Goal: Use online tool/utility: Utilize a website feature to perform a specific function

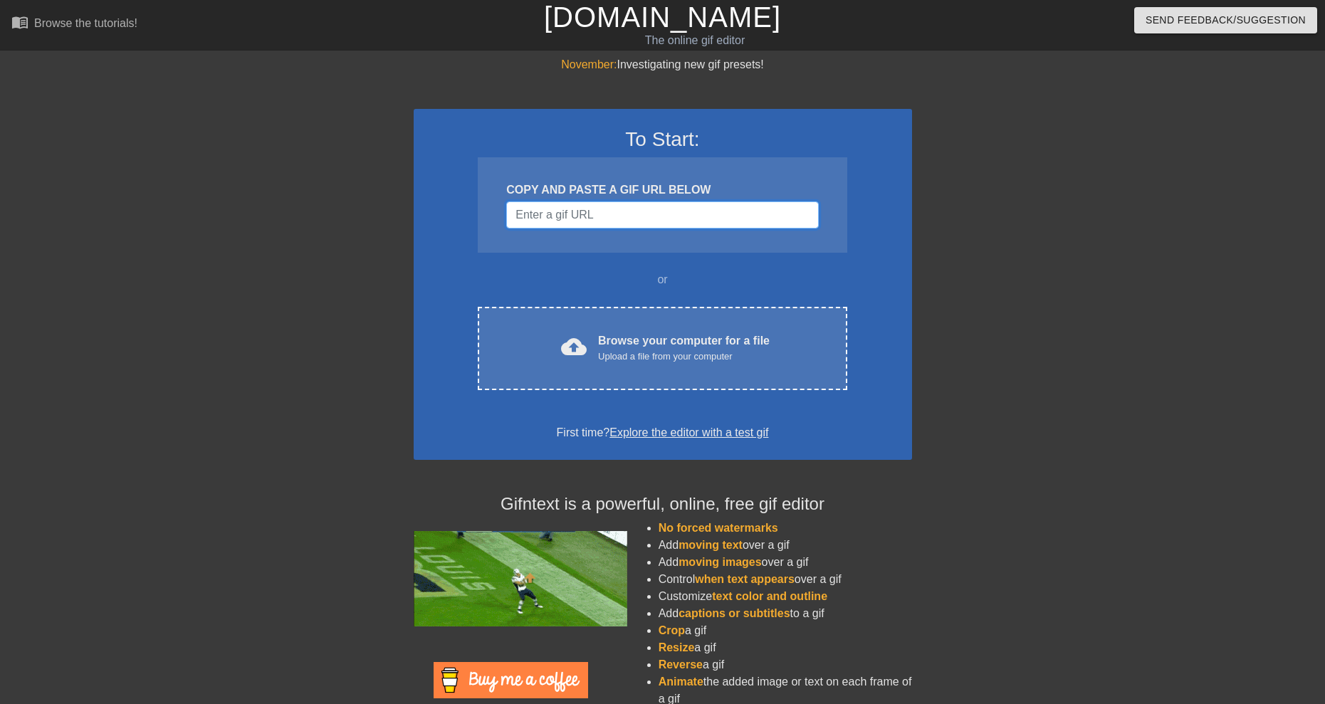
click at [649, 218] on input "Username" at bounding box center [662, 214] width 312 height 27
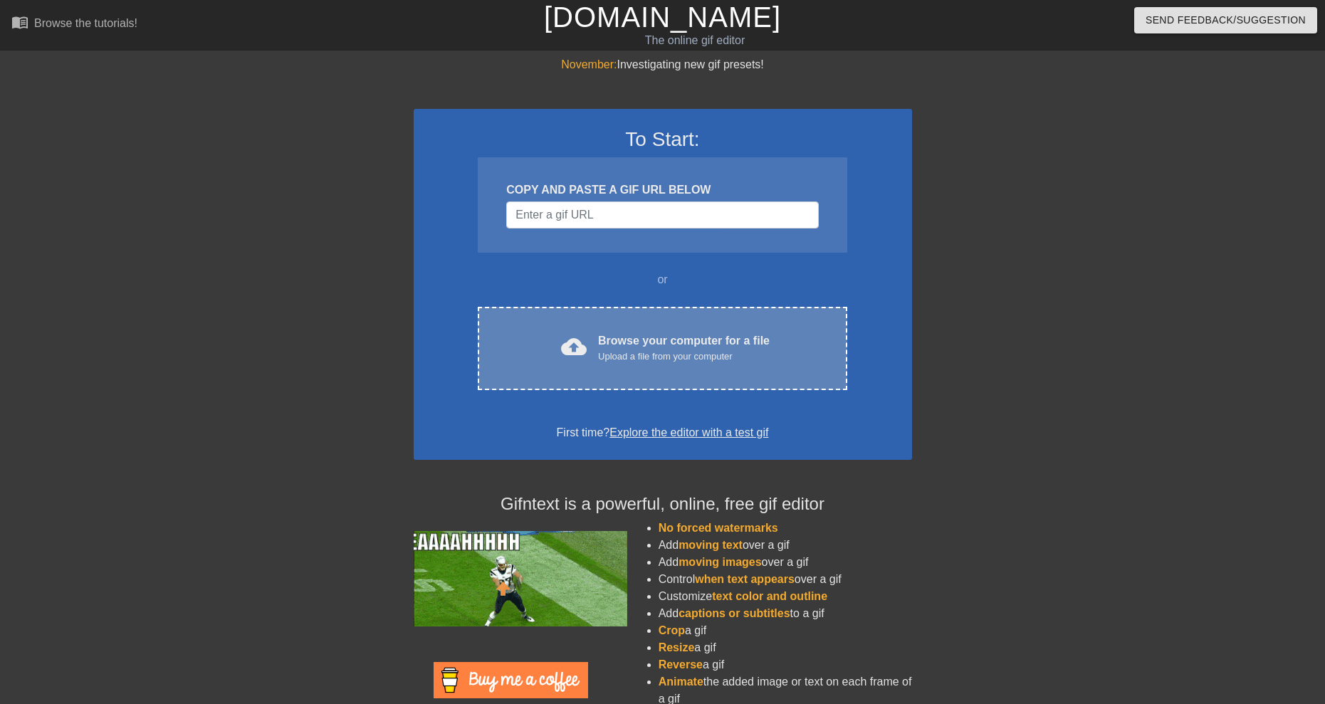
click at [636, 331] on div "cloud_upload Browse your computer for a file Upload a file from your computer C…" at bounding box center [662, 348] width 369 height 83
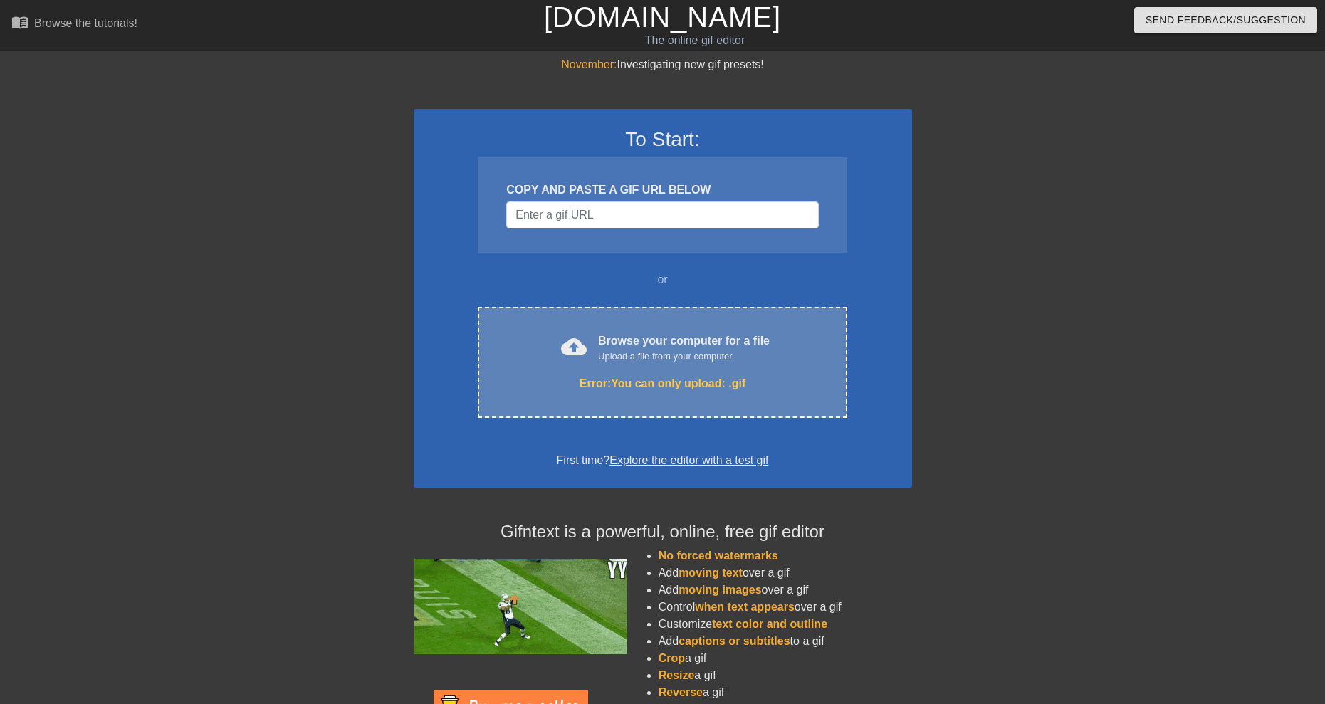
click at [622, 382] on div "Error: You can only upload: .gif" at bounding box center [662, 383] width 309 height 17
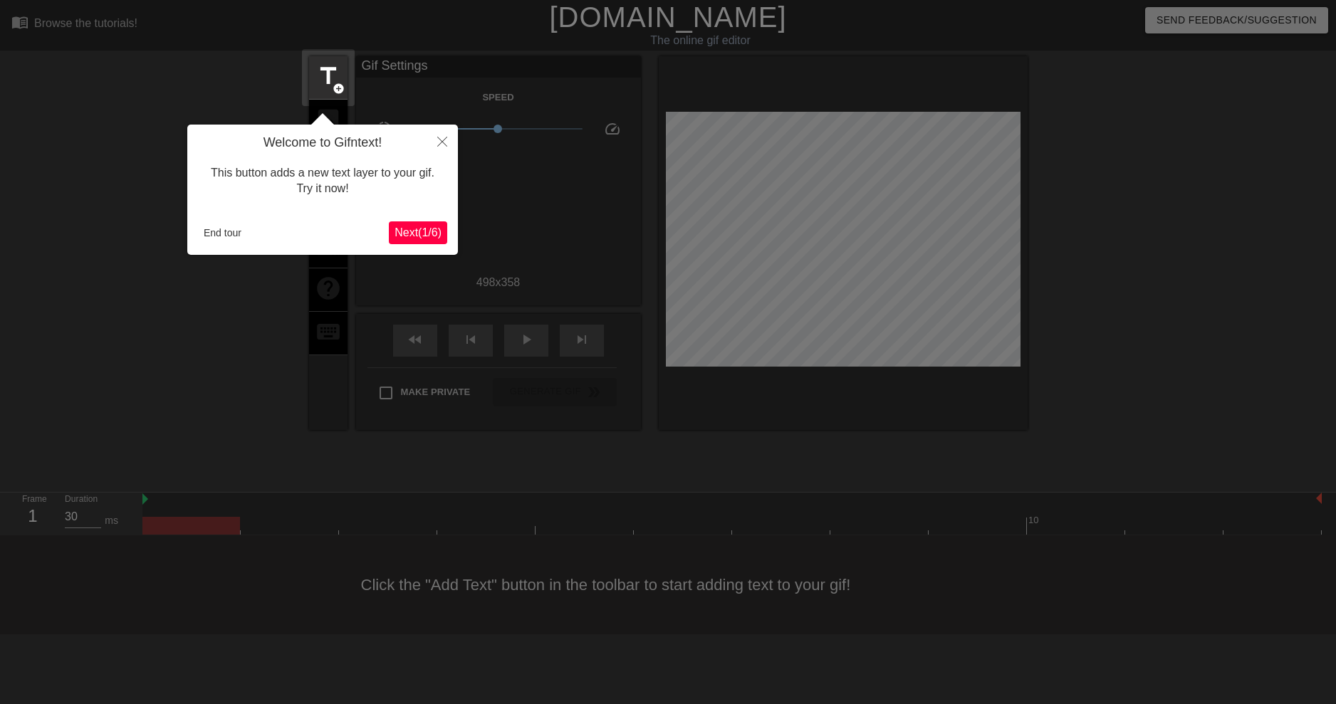
click at [701, 459] on div at bounding box center [668, 352] width 1336 height 704
click at [428, 150] on button "Close" at bounding box center [441, 141] width 31 height 33
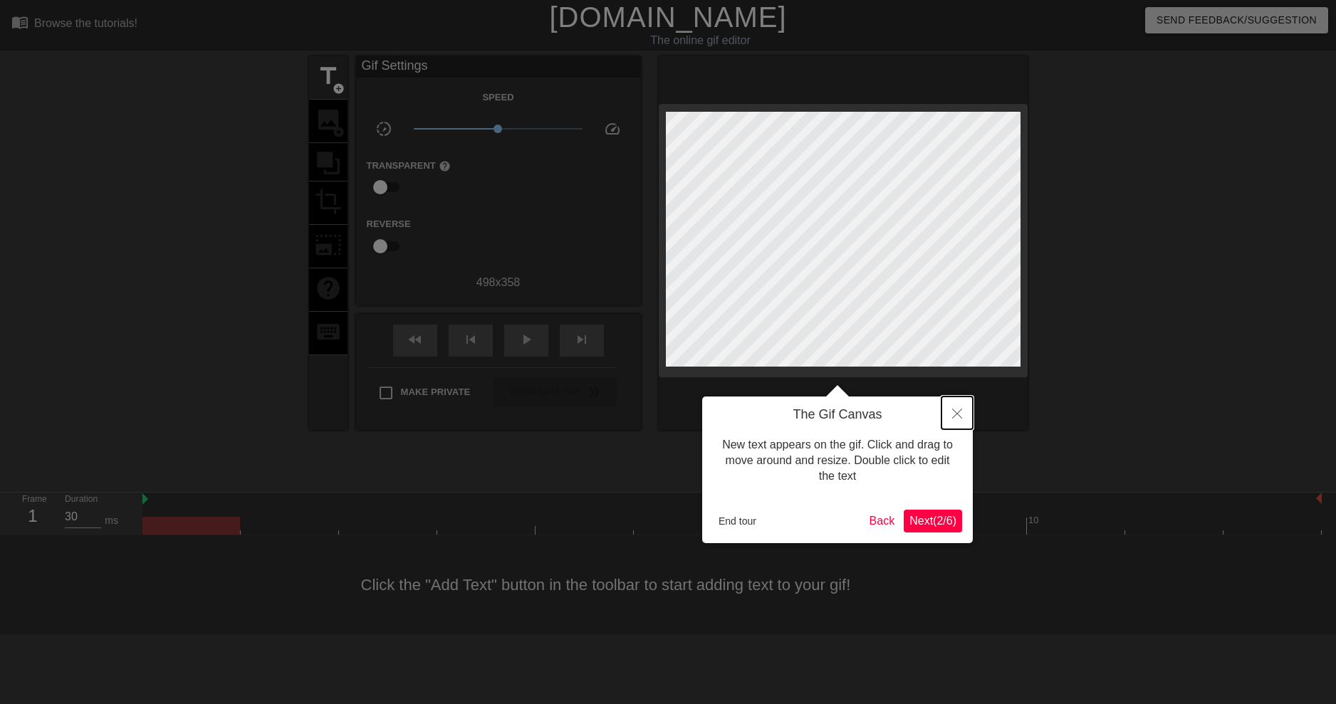
click at [960, 419] on button "Close" at bounding box center [956, 413] width 31 height 33
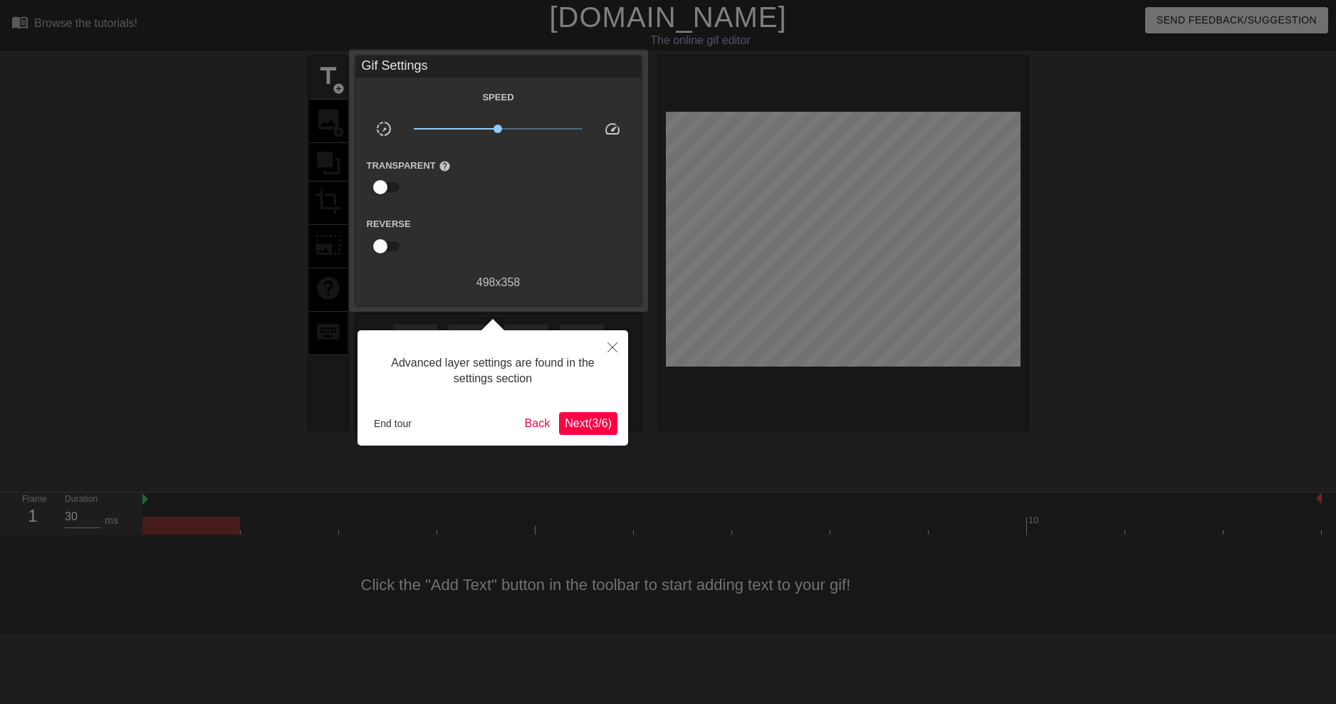
click at [904, 396] on div at bounding box center [668, 352] width 1336 height 704
click at [617, 341] on button "Close" at bounding box center [612, 346] width 31 height 33
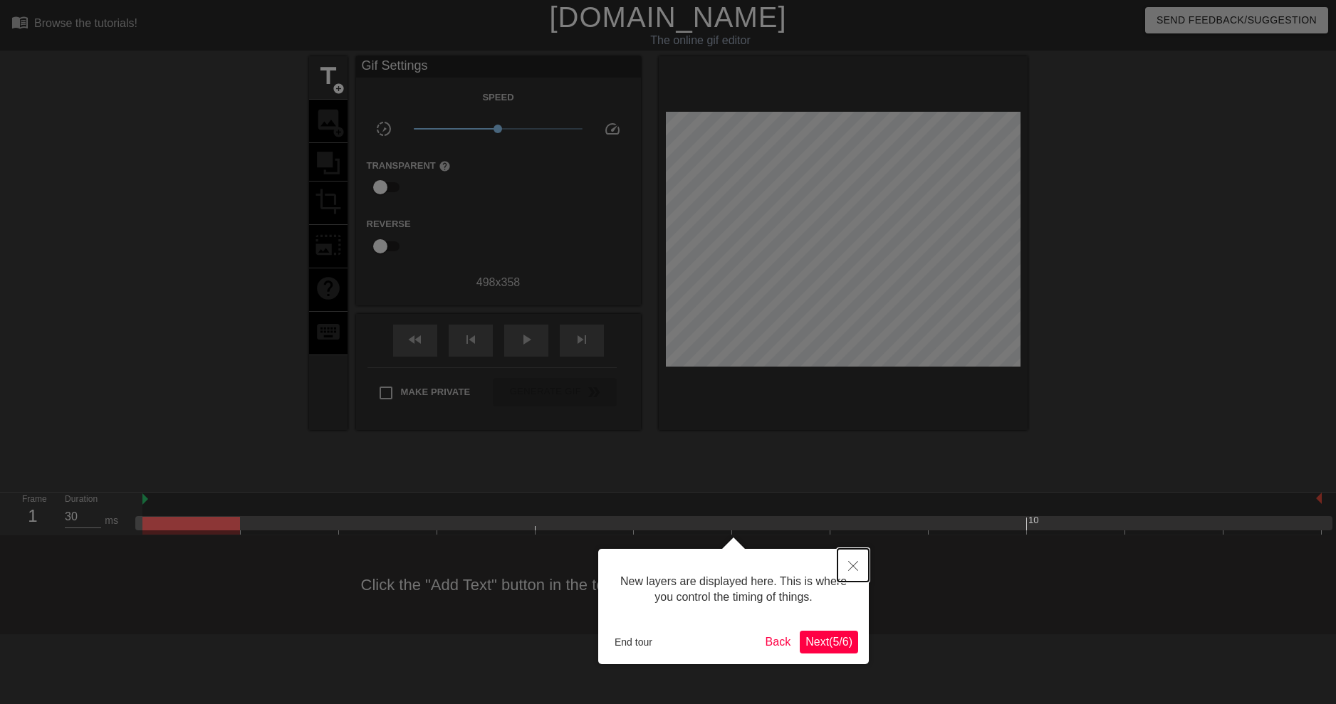
click at [854, 566] on icon "Close" at bounding box center [853, 566] width 10 height 10
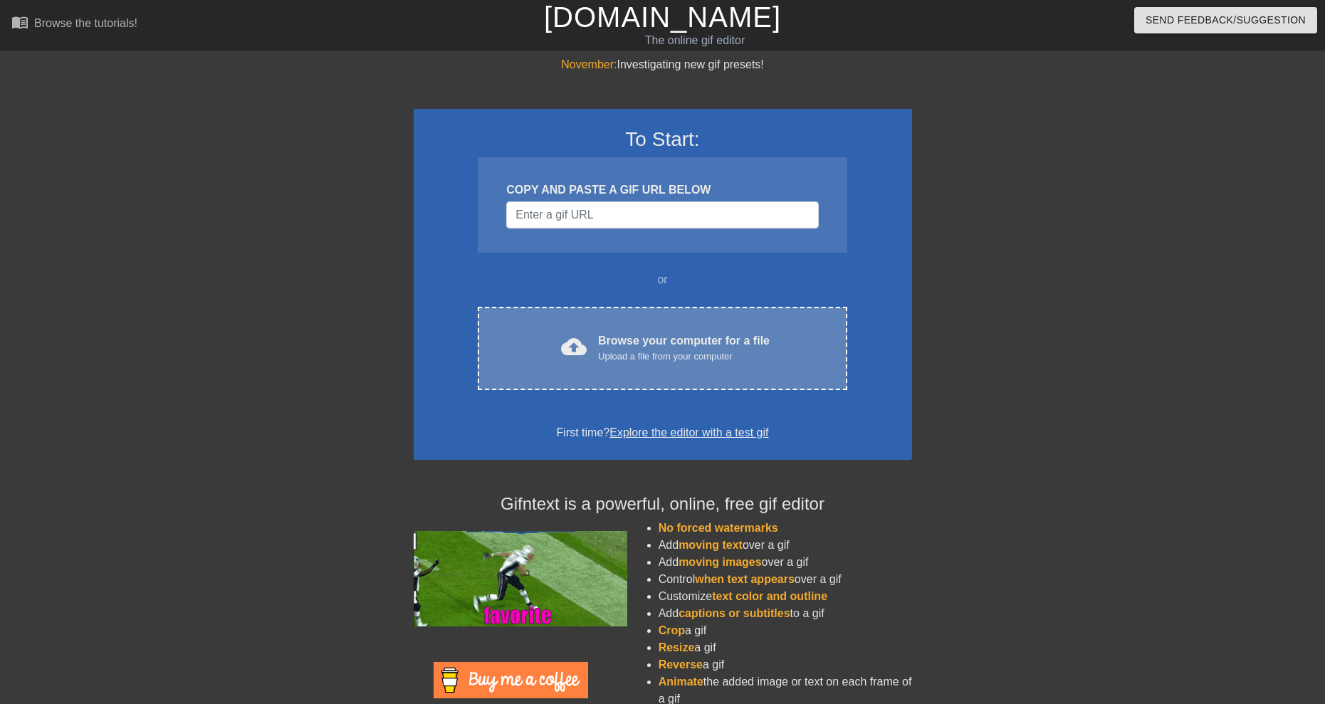
click at [670, 332] on div "Browse your computer for a file Upload a file from your computer" at bounding box center [684, 347] width 172 height 31
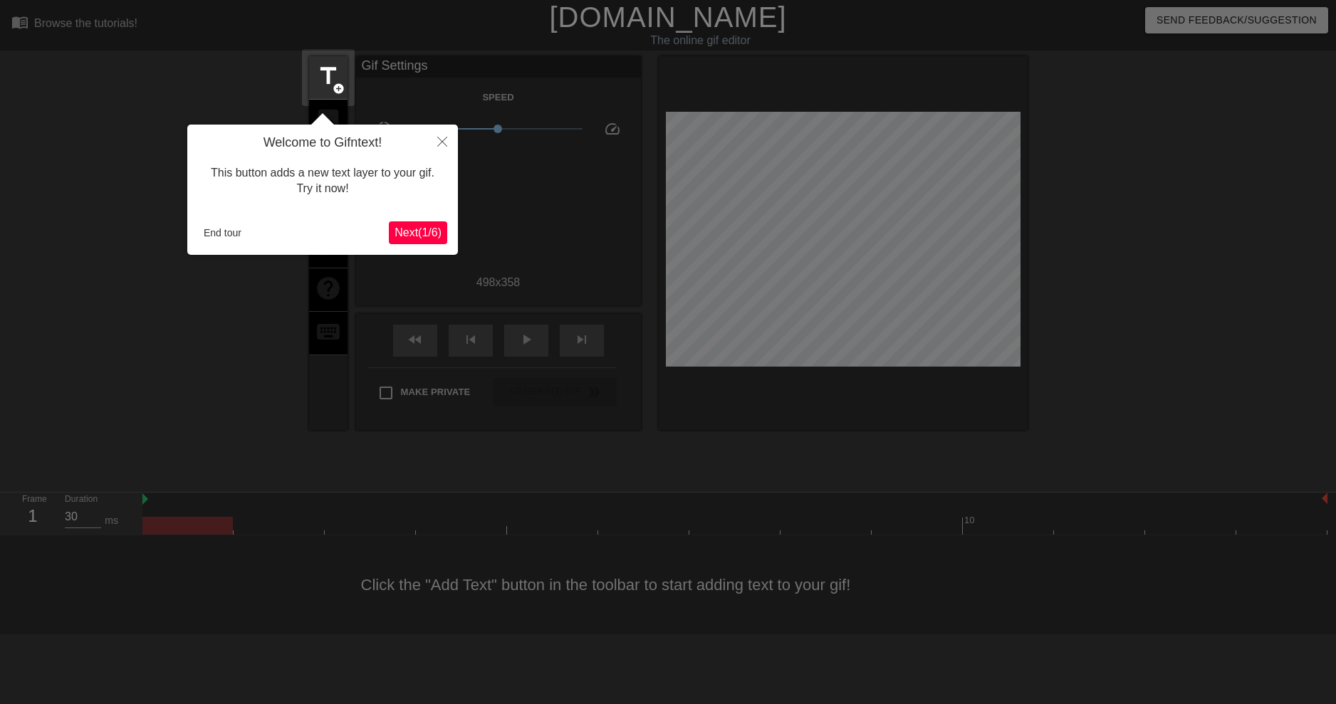
click at [1324, 375] on div at bounding box center [668, 352] width 1336 height 704
click at [416, 227] on span "Next ( 1 / 6 )" at bounding box center [417, 232] width 47 height 12
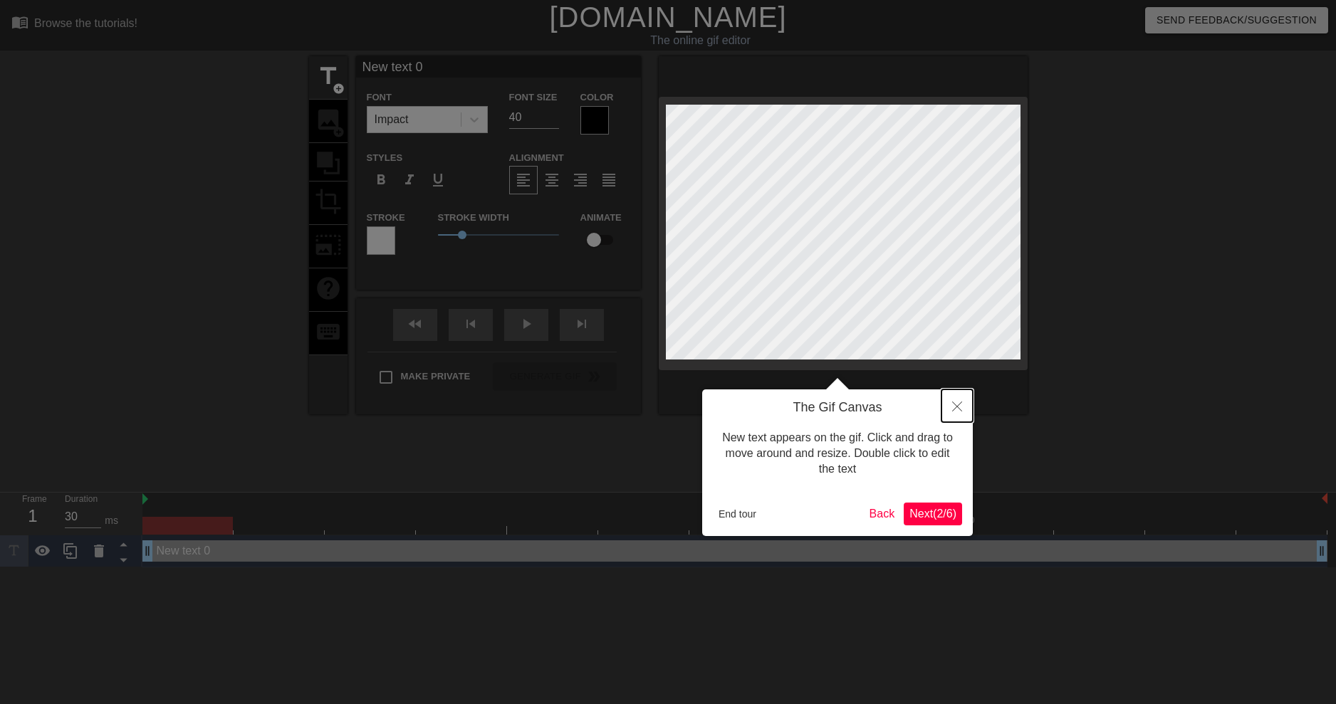
click at [954, 395] on button "Close" at bounding box center [956, 405] width 31 height 33
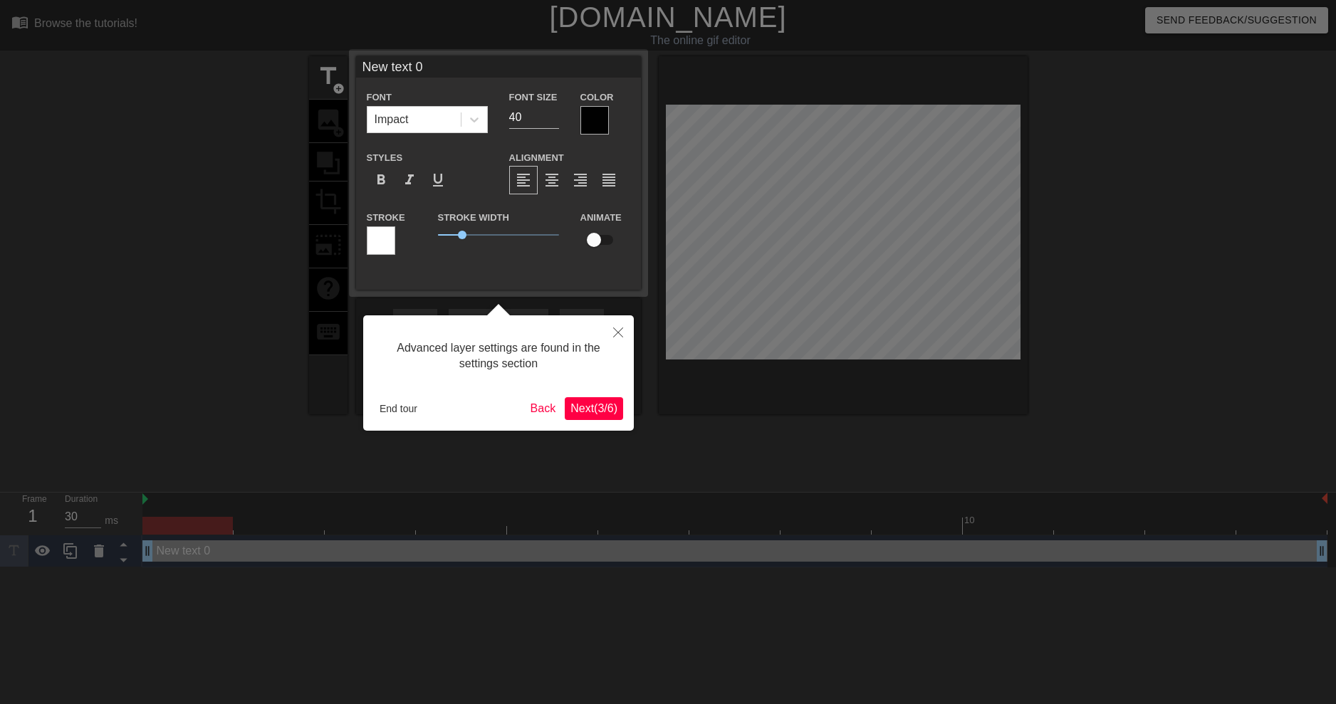
click at [636, 328] on div at bounding box center [668, 352] width 1336 height 704
click at [608, 335] on button "Close" at bounding box center [617, 331] width 31 height 33
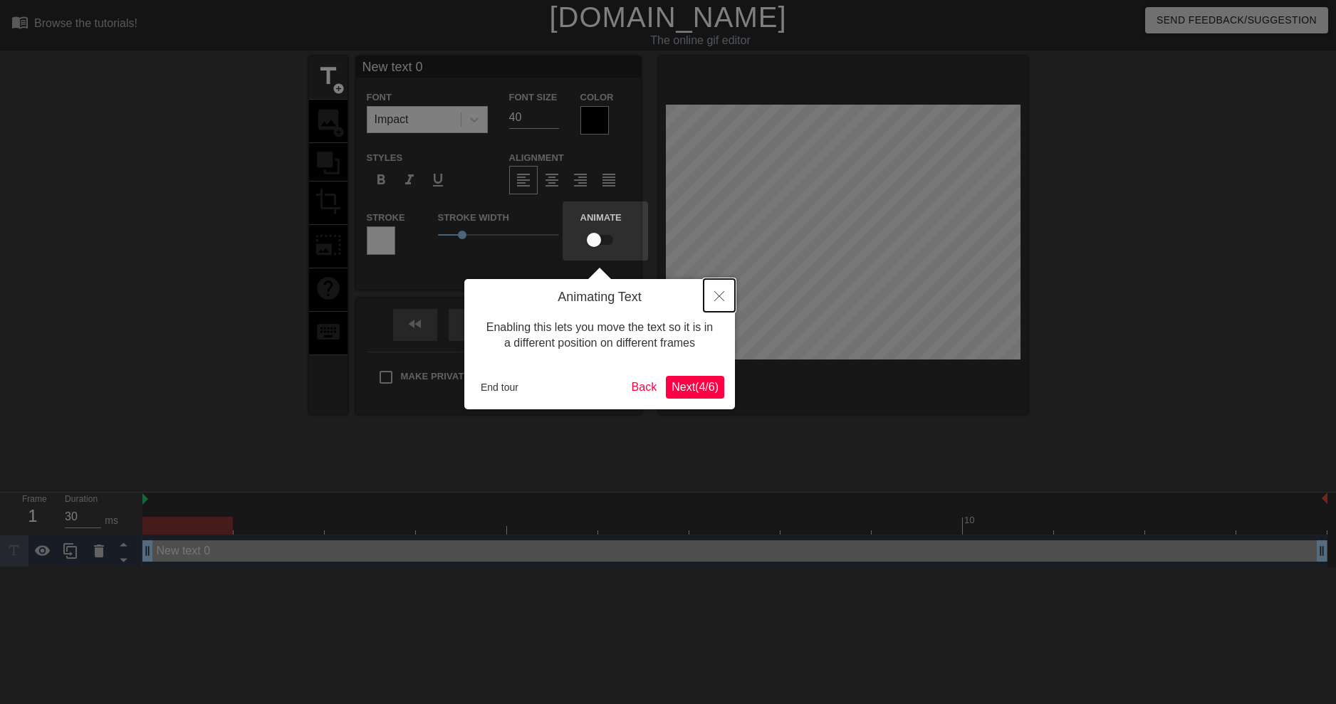
click at [705, 291] on button "Close" at bounding box center [718, 295] width 31 height 33
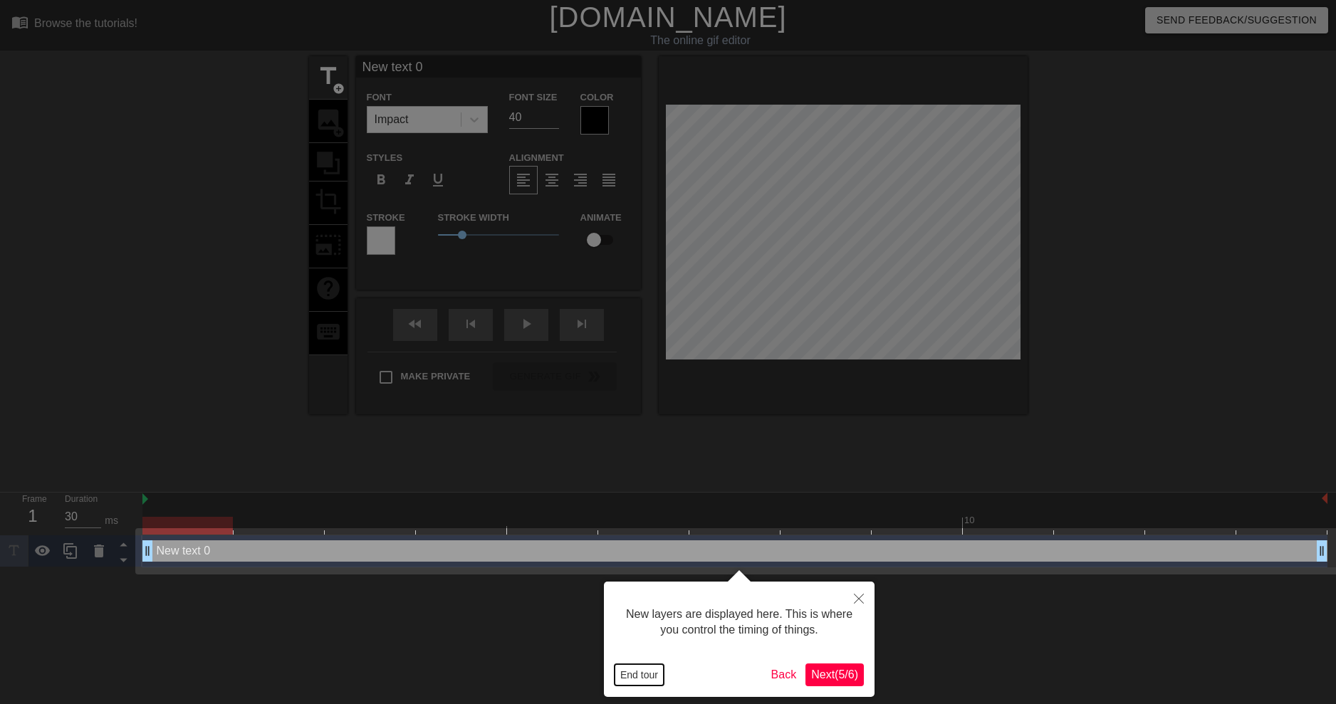
click at [638, 668] on button "End tour" at bounding box center [638, 674] width 49 height 21
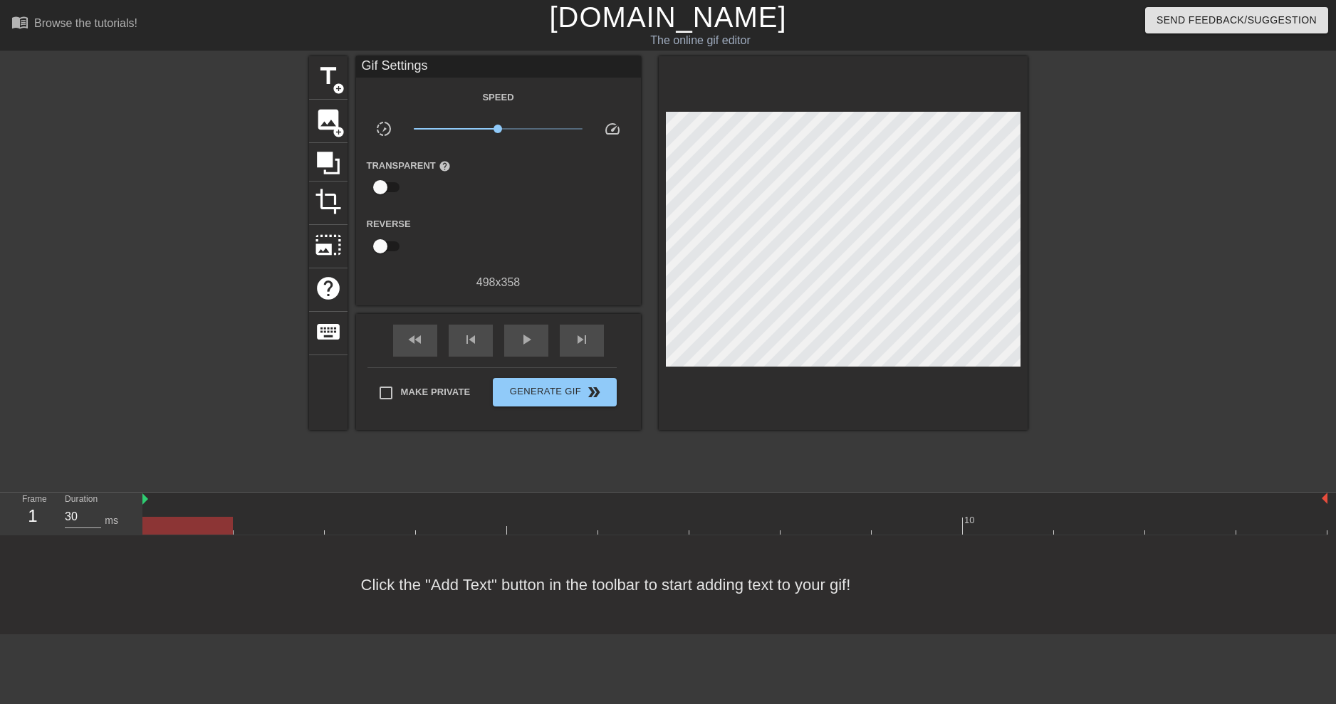
click at [539, 249] on div "Reverse" at bounding box center [498, 237] width 285 height 45
click at [324, 120] on span "image" at bounding box center [328, 119] width 27 height 27
click at [322, 119] on span "image" at bounding box center [328, 119] width 27 height 27
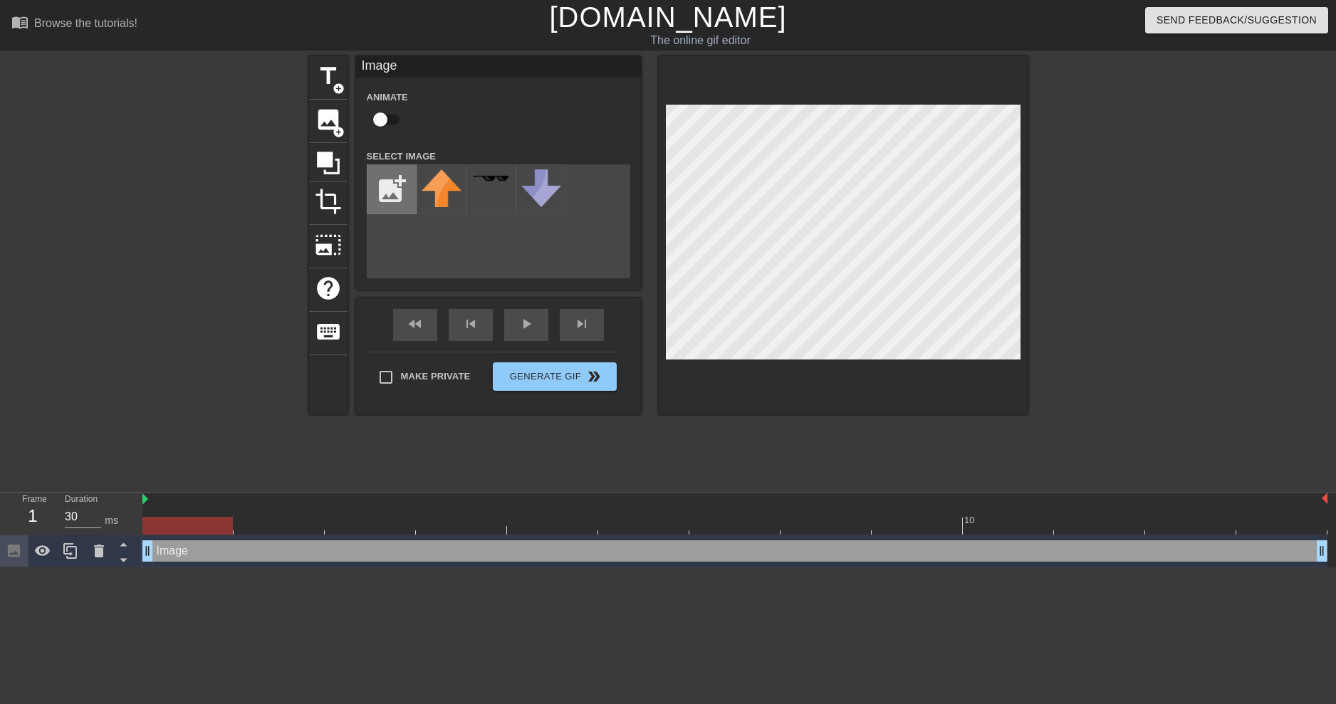
click at [397, 180] on input "file" at bounding box center [391, 189] width 48 height 48
type input "C:\fakepath\image_2025-09-07_205154263.png"
click at [430, 192] on img at bounding box center [441, 185] width 40 height 33
click at [613, 90] on div "title add_circle image add_circle crop photo_size_select_large help keyboard Im…" at bounding box center [668, 235] width 718 height 358
click at [1110, 253] on div at bounding box center [1151, 269] width 214 height 427
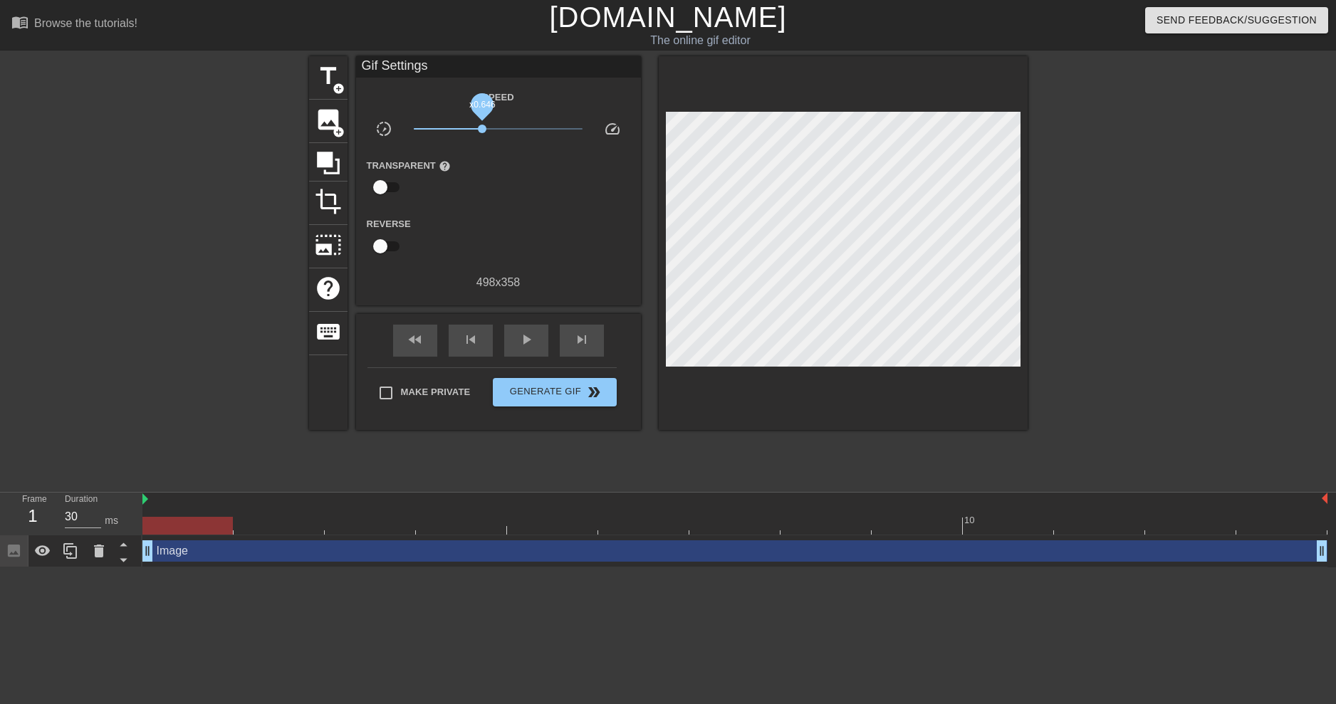
drag, startPoint x: 499, startPoint y: 127, endPoint x: 482, endPoint y: 127, distance: 17.1
click at [482, 127] on span "x0.646" at bounding box center [482, 129] width 9 height 9
click at [537, 321] on div "fast_rewind skip_previous play_arrow skip_next" at bounding box center [498, 340] width 232 height 53
click at [537, 322] on div "fast_rewind skip_previous play_arrow skip_next" at bounding box center [498, 340] width 232 height 53
click at [540, 335] on div "play_arrow" at bounding box center [526, 341] width 44 height 32
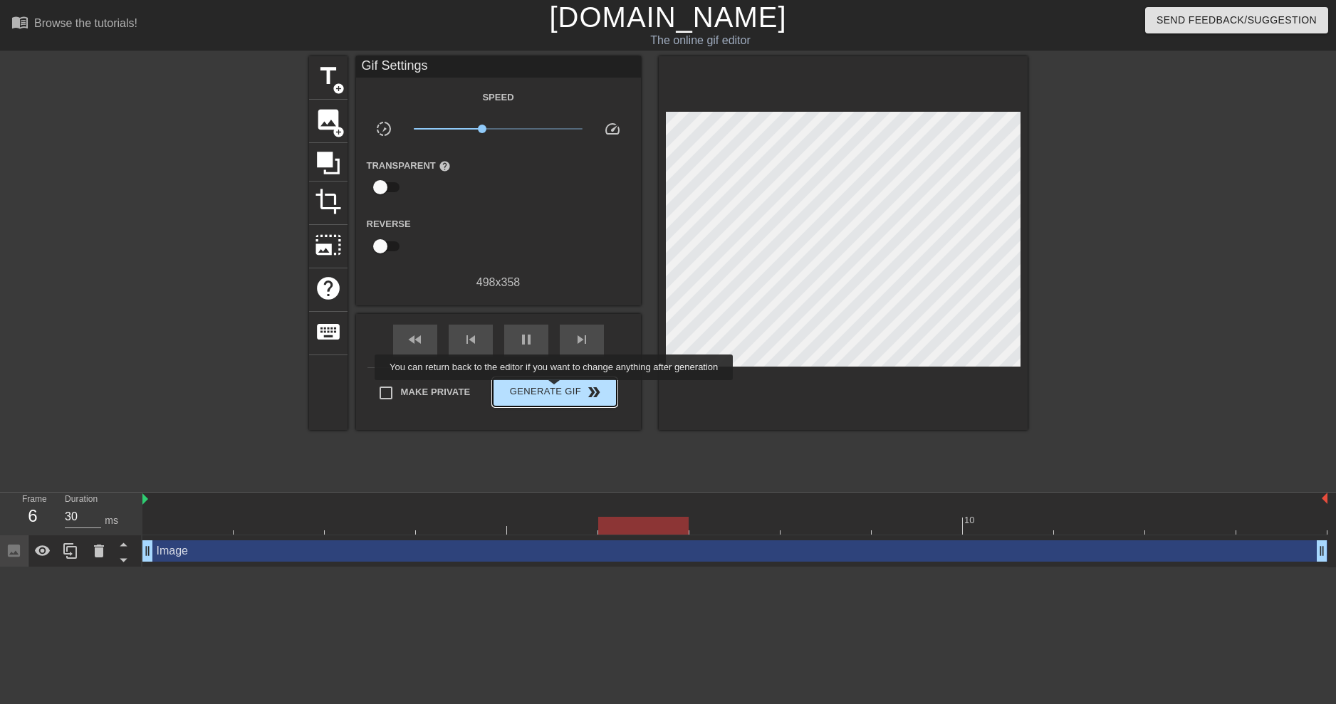
click at [555, 390] on span "Generate Gif double_arrow" at bounding box center [554, 392] width 112 height 17
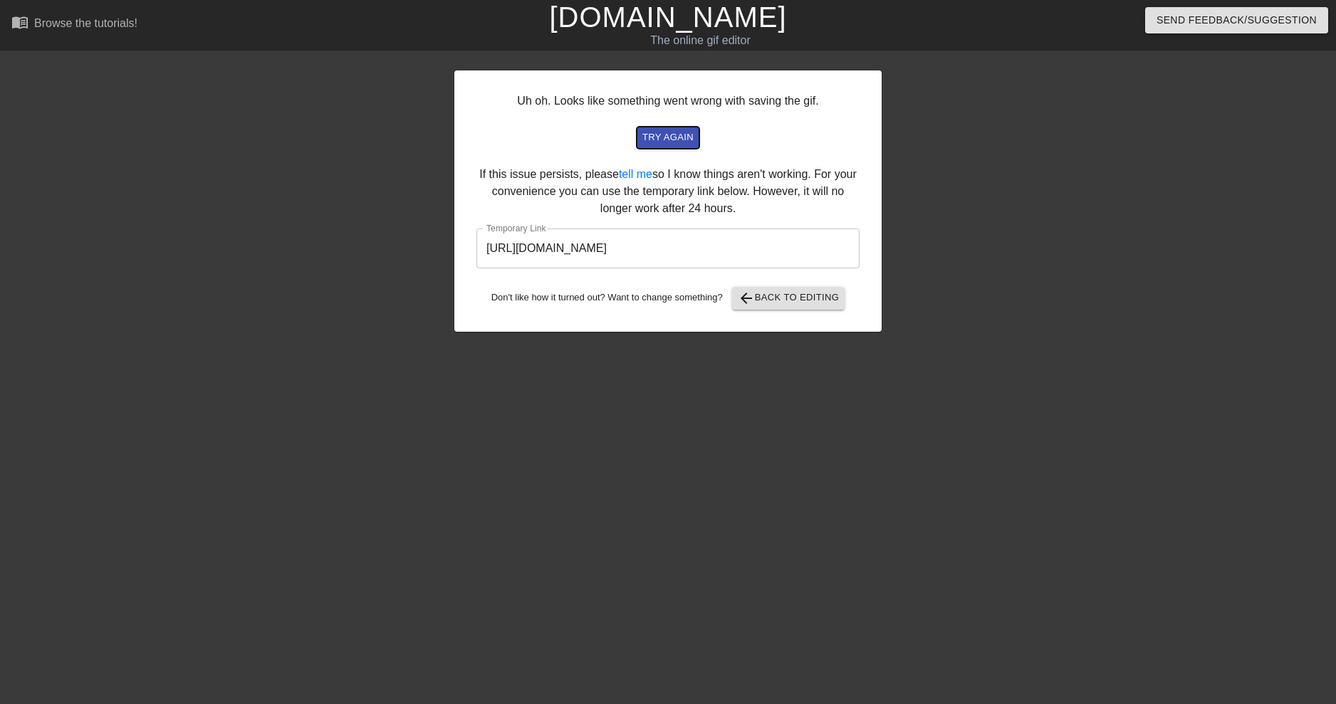
click at [669, 143] on span "try again" at bounding box center [667, 138] width 51 height 16
drag, startPoint x: 782, startPoint y: 248, endPoint x: 440, endPoint y: 241, distance: 341.8
click at [440, 241] on div "Uh oh. Looks like something went wrong with saving the gif. try again If this i…" at bounding box center [668, 269] width 1336 height 427
